Goal: Task Accomplishment & Management: Manage account settings

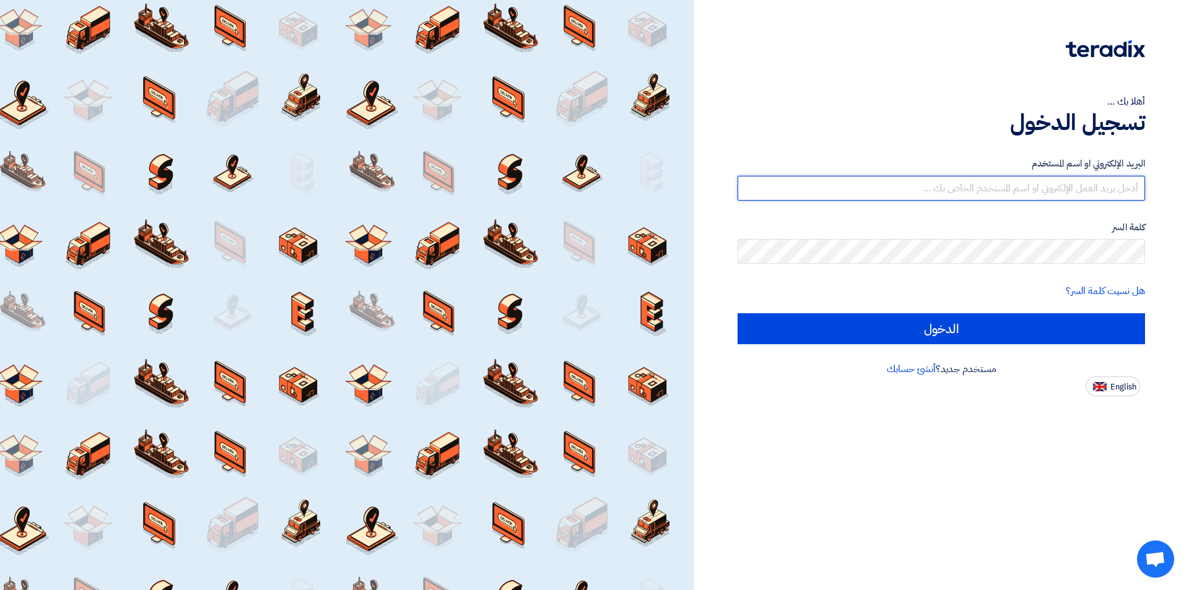
click at [1001, 193] on input "text" at bounding box center [941, 188] width 407 height 25
click at [982, 189] on input "text" at bounding box center [941, 188] width 407 height 25
paste input "[EMAIL_ADDRESS][DOMAIN_NAME]"
type input "[EMAIL_ADDRESS][DOMAIN_NAME]"
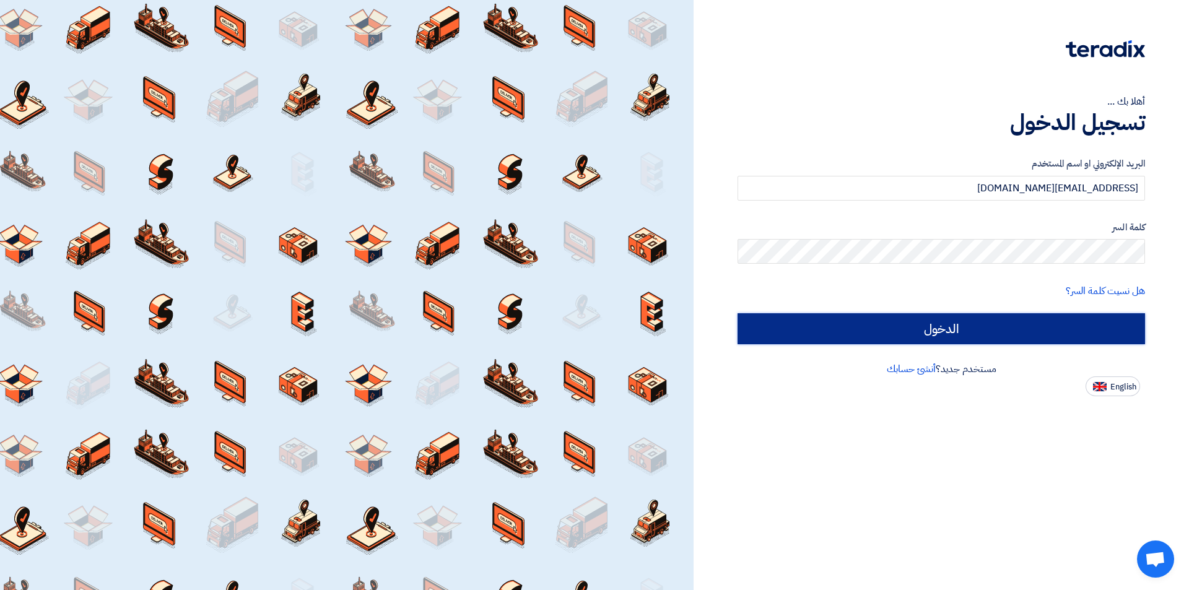
click at [1090, 328] on input "الدخول" at bounding box center [941, 328] width 407 height 31
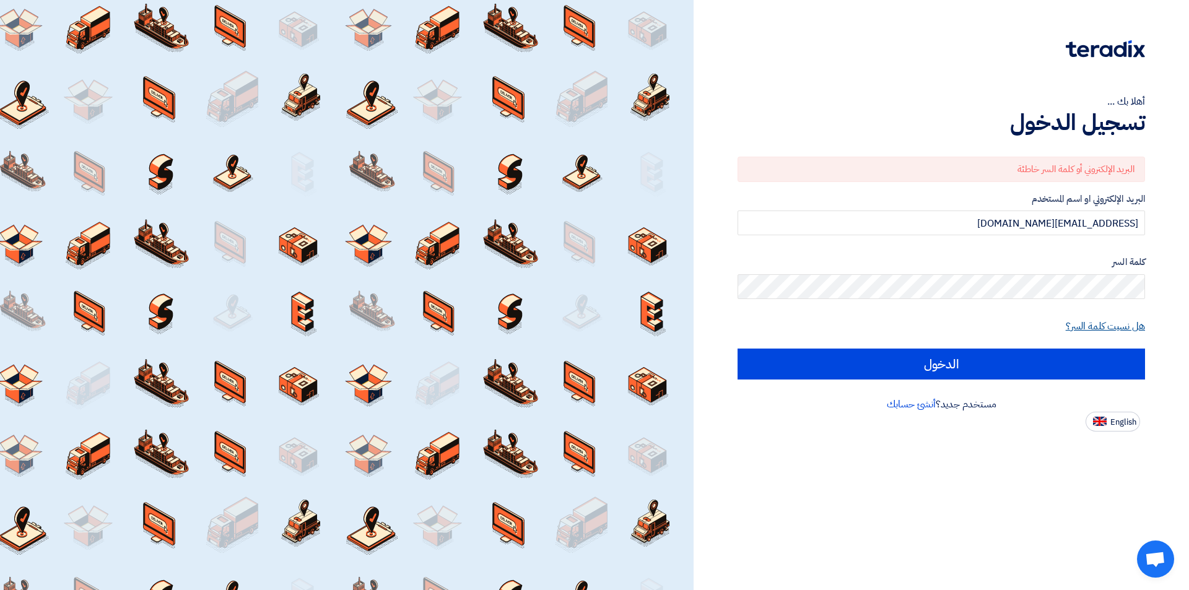
click at [1095, 327] on link "هل نسيت كلمة السر؟" at bounding box center [1105, 326] width 79 height 15
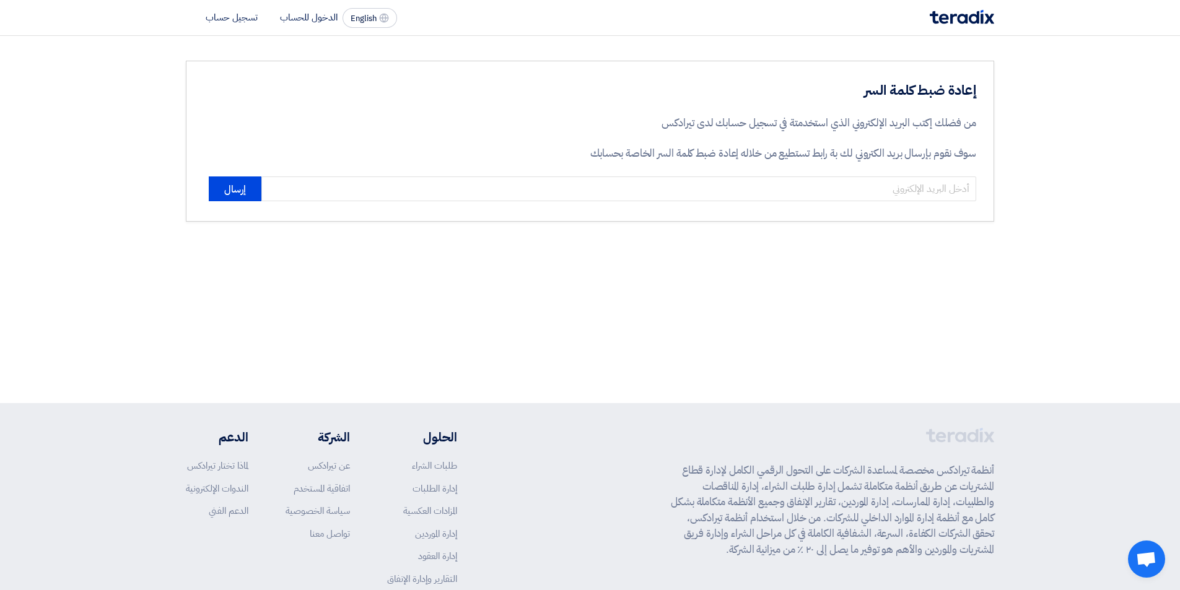
click at [1095, 271] on div "إعادة ضبط كلمة السر من فضلك إكتب البريد الإلكتروني الذي استخدمتة في تسجيل حسابك…" at bounding box center [590, 219] width 1180 height 367
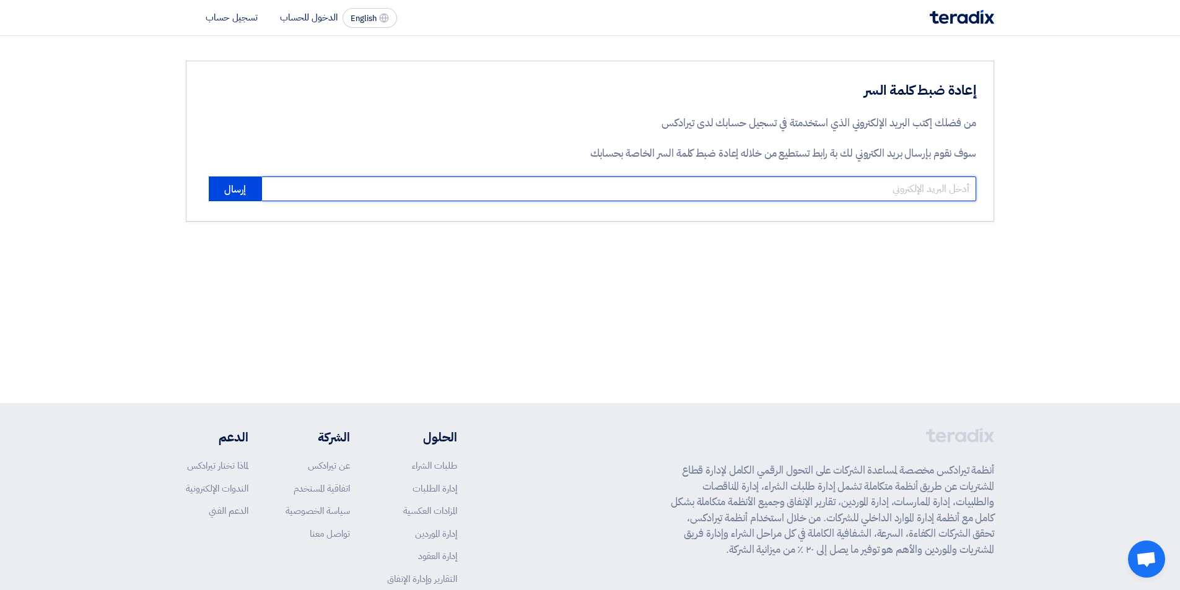
click at [610, 194] on input "email" at bounding box center [618, 188] width 715 height 25
type input "[EMAIL_ADDRESS][DOMAIN_NAME]"
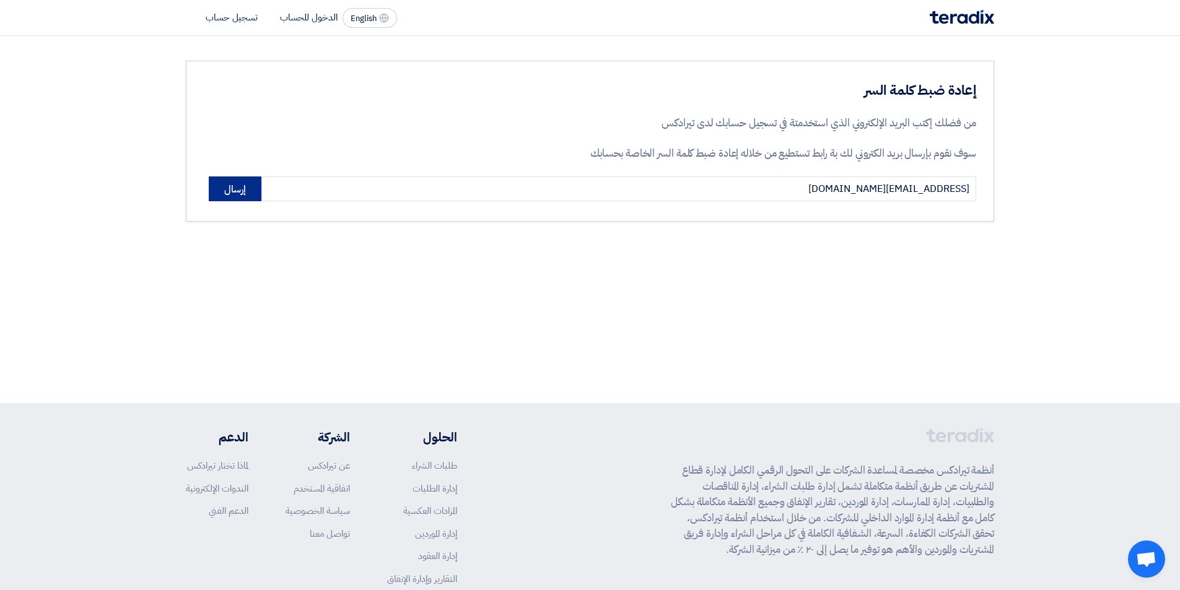
click at [240, 187] on button "إرسال" at bounding box center [235, 188] width 53 height 25
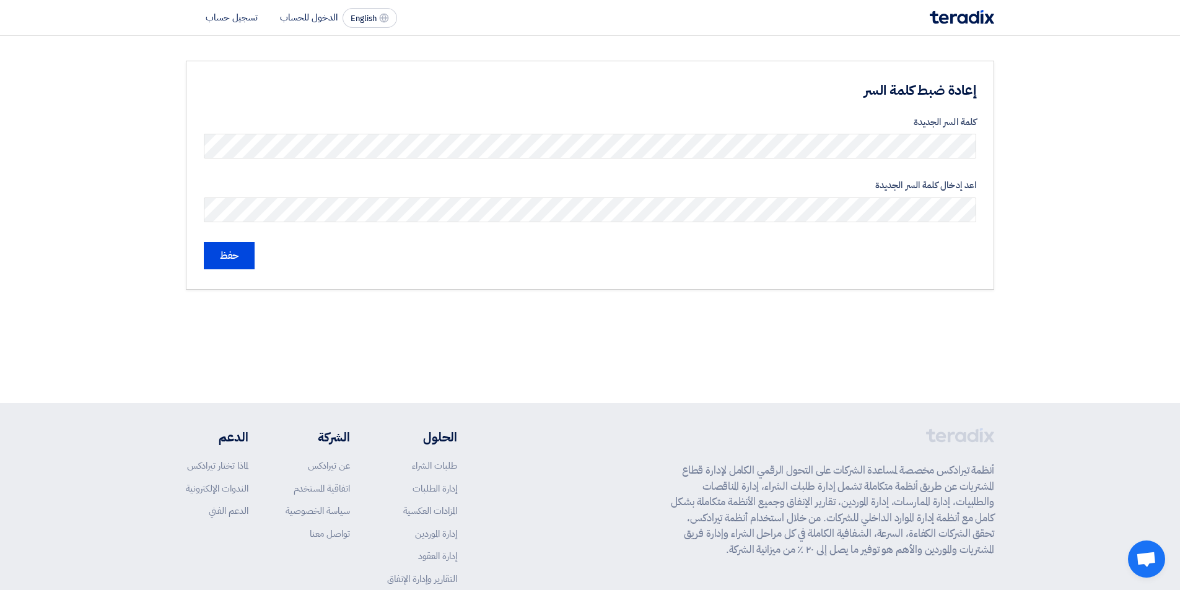
click at [1038, 289] on section "إعادة ضبط كلمة السر كلمة السر الجديدة اعد إدخال كلمة السر الجديدة حفظ" at bounding box center [590, 175] width 1180 height 279
click at [233, 253] on input "حفظ" at bounding box center [229, 255] width 51 height 27
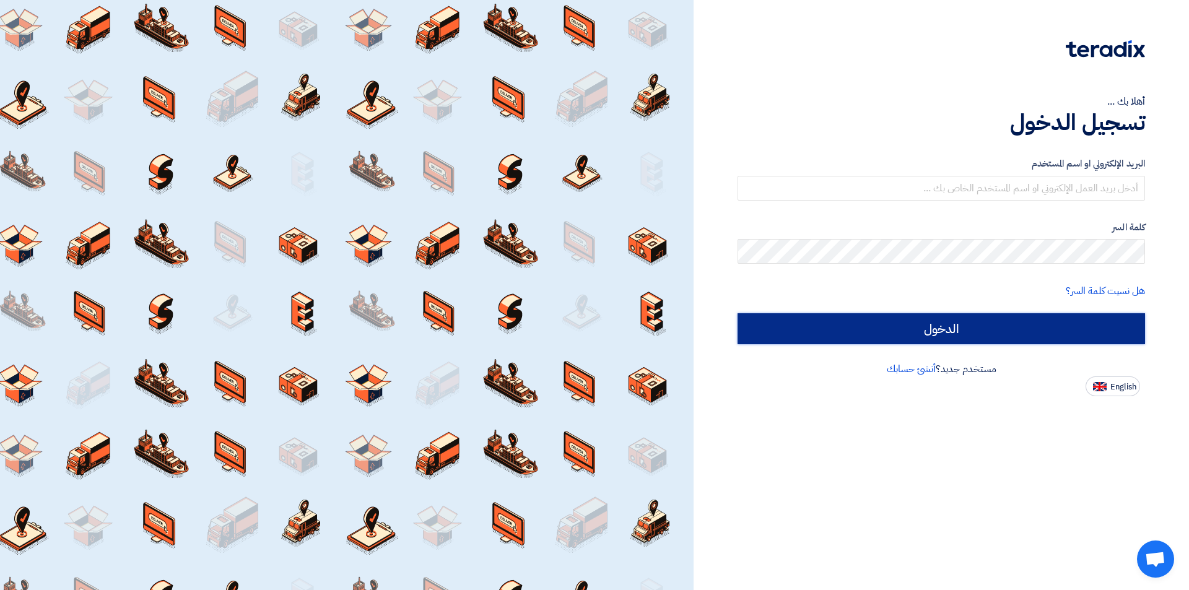
click at [978, 335] on input "الدخول" at bounding box center [941, 328] width 407 height 31
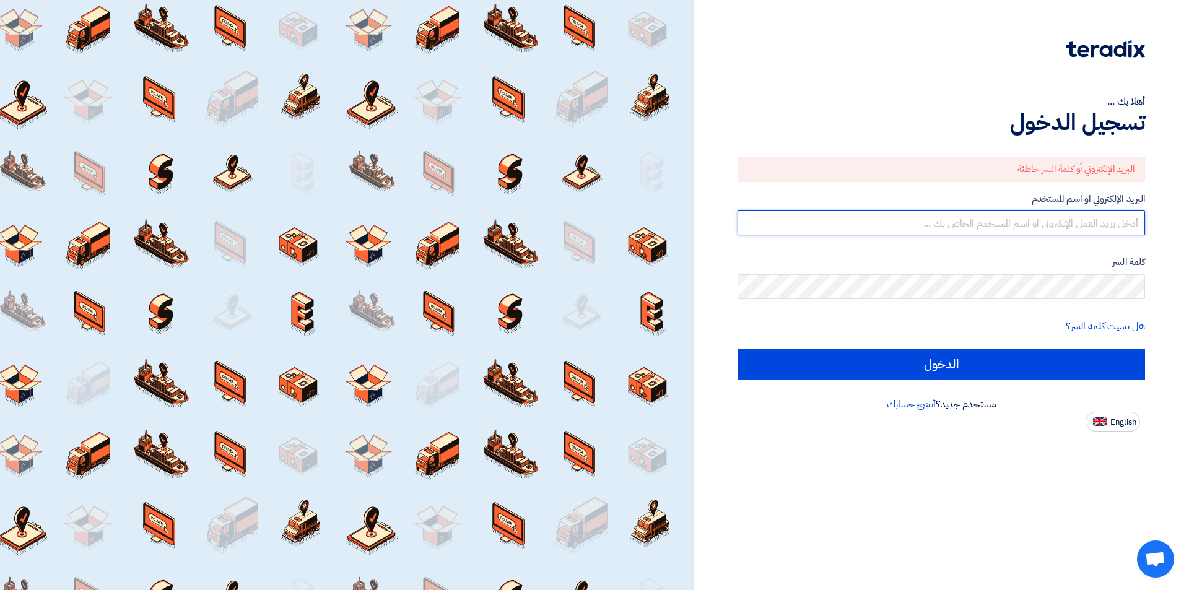
click at [1100, 227] on input "text" at bounding box center [941, 223] width 407 height 25
type input "[EMAIL_ADDRESS][DOMAIN_NAME]"
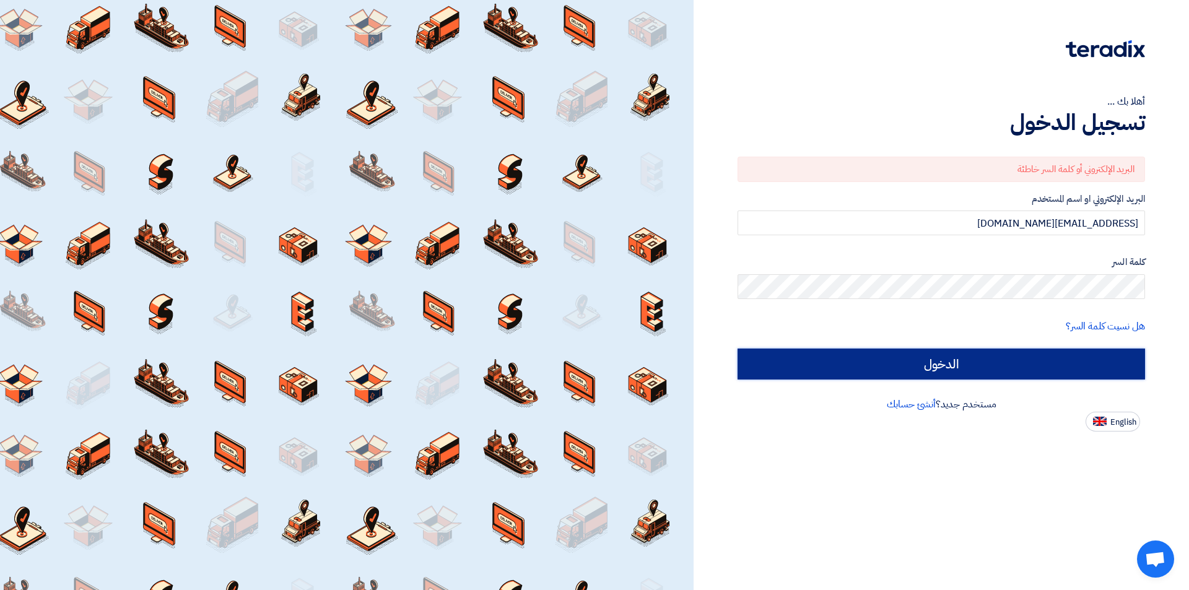
click at [933, 370] on input "الدخول" at bounding box center [941, 364] width 407 height 31
click at [931, 370] on input "الدخول" at bounding box center [941, 364] width 407 height 31
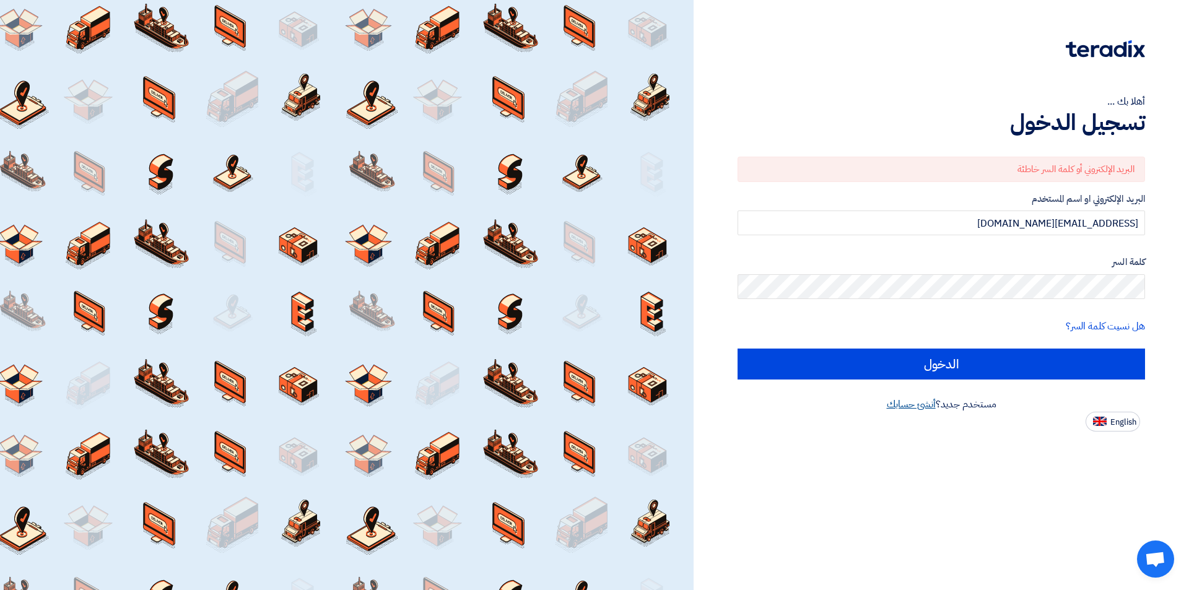
click at [900, 401] on link "أنشئ حسابك" at bounding box center [911, 404] width 49 height 15
